Goal: Information Seeking & Learning: Learn about a topic

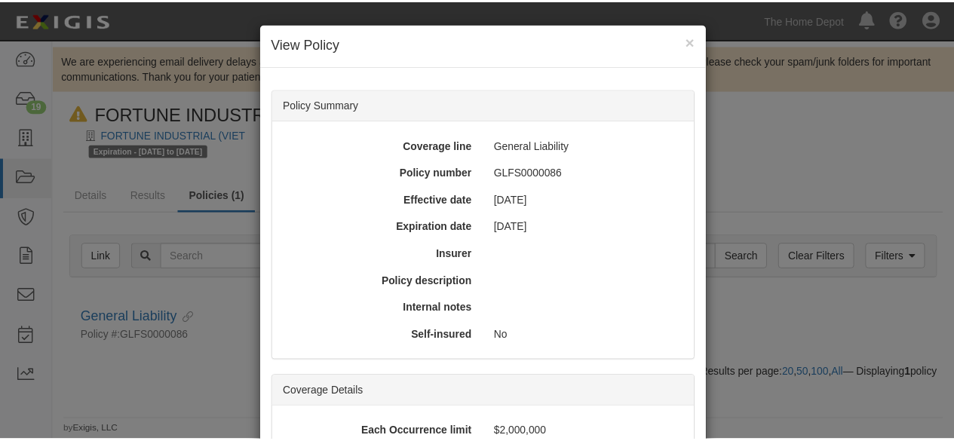
scroll to position [338, 0]
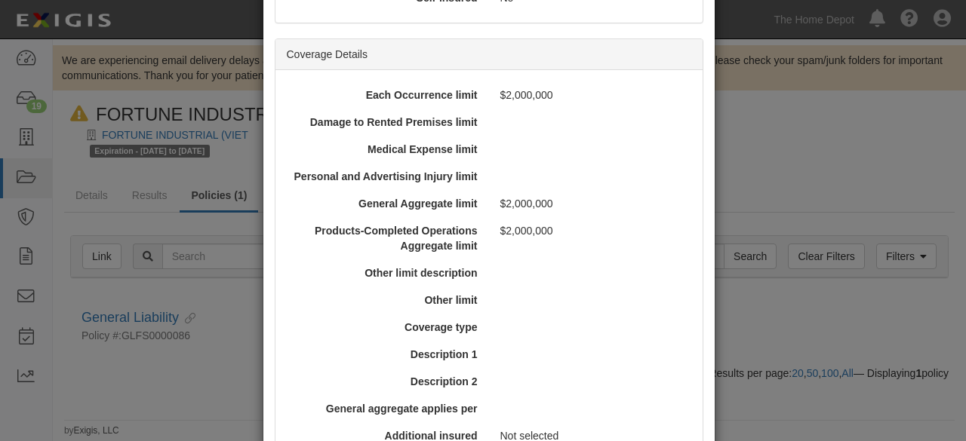
click at [831, 162] on div "× View Policy Policy Summary Coverage line General Liability Policy number GLFS…" at bounding box center [483, 220] width 966 height 441
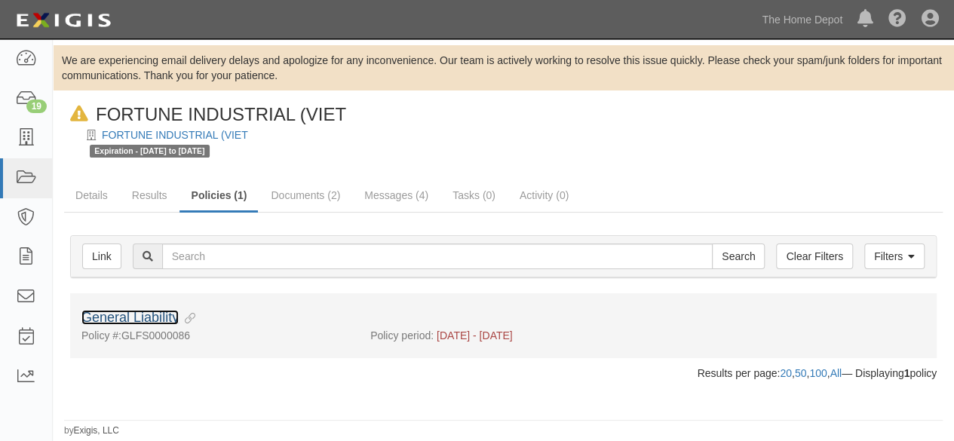
click at [160, 318] on link "General Liability" at bounding box center [129, 317] width 97 height 15
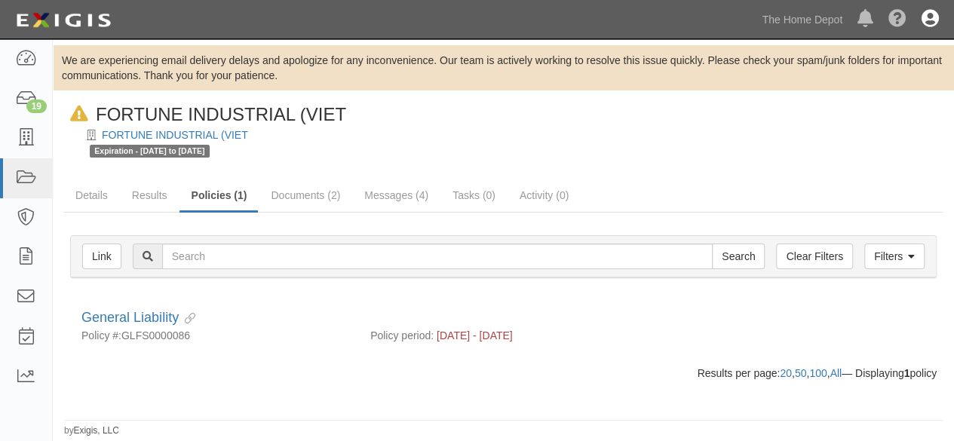
click at [929, 11] on icon at bounding box center [930, 20] width 17 height 18
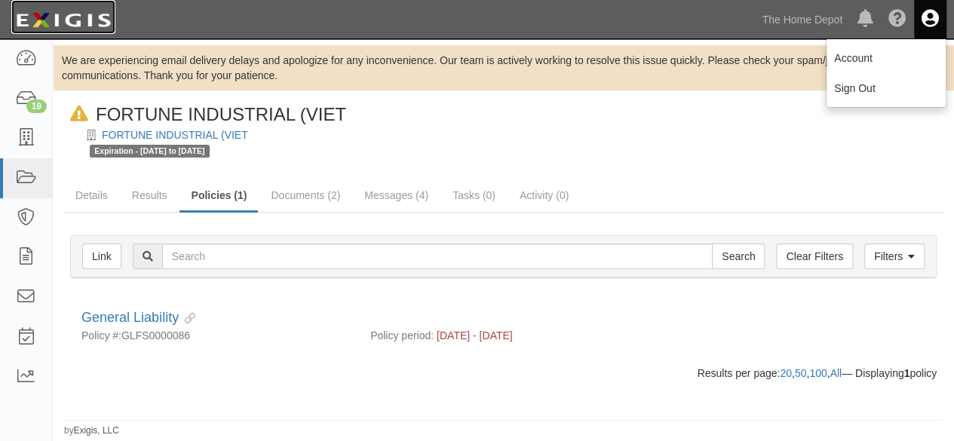
click at [46, 20] on img at bounding box center [63, 20] width 104 height 27
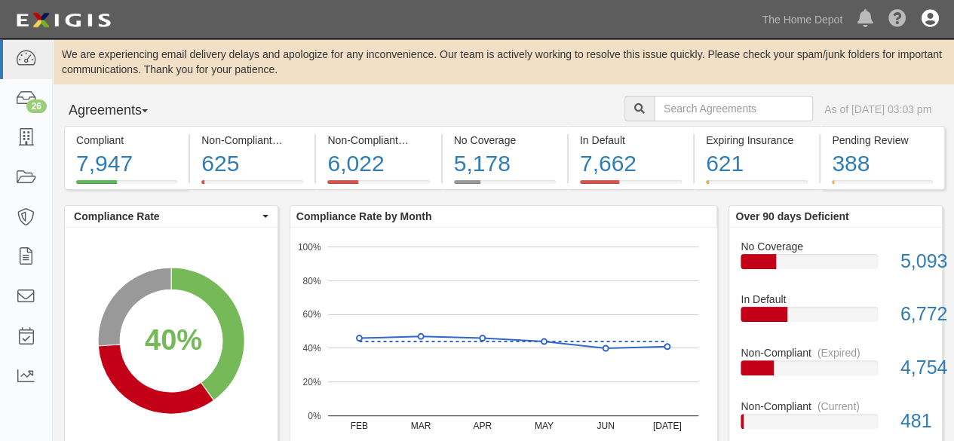
click at [920, 17] on link at bounding box center [930, 19] width 32 height 38
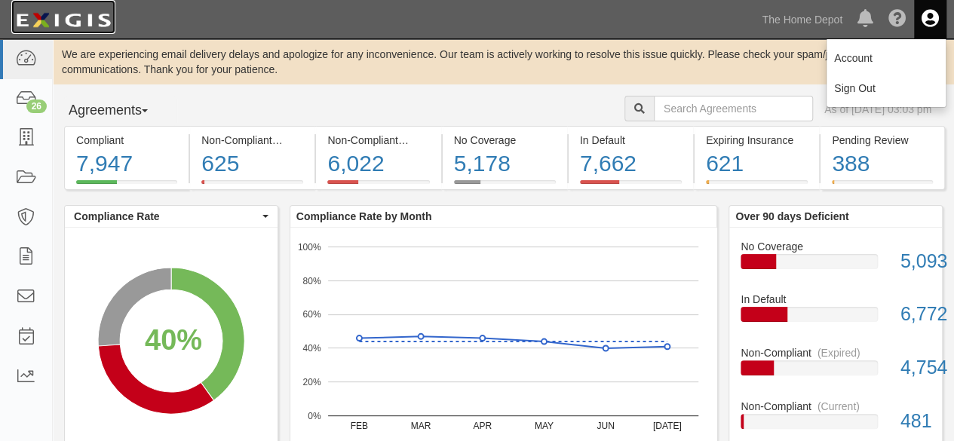
click at [81, 24] on img at bounding box center [63, 20] width 104 height 27
